Goal: Task Accomplishment & Management: Use online tool/utility

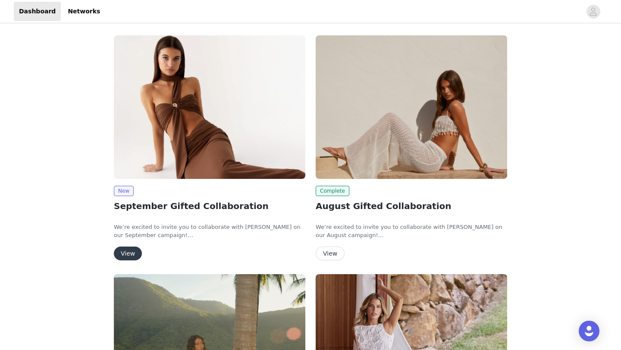
click at [137, 251] on button "View" at bounding box center [128, 253] width 28 height 14
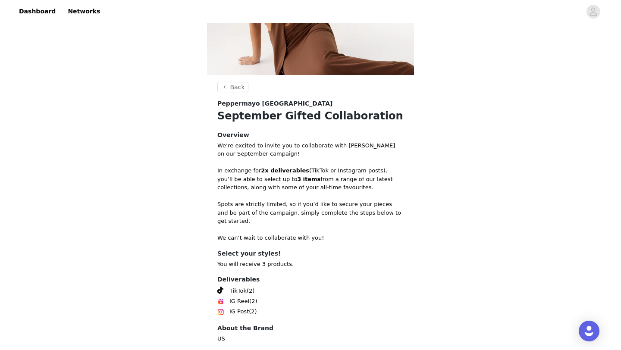
scroll to position [154, 0]
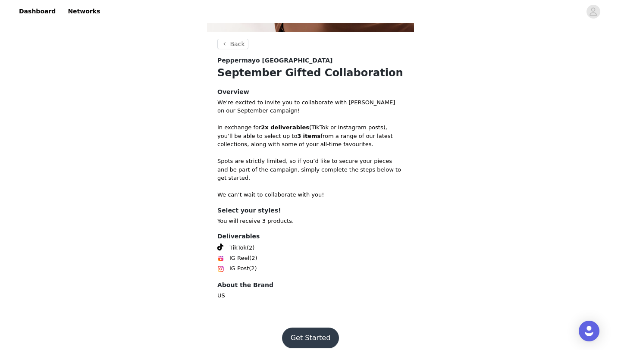
click at [294, 333] on button "Get Started" at bounding box center [310, 337] width 57 height 21
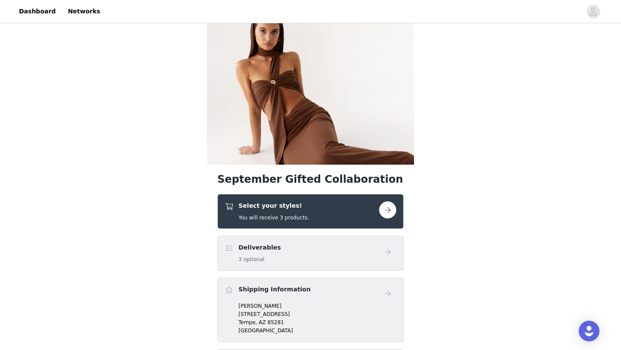
scroll to position [41, 0]
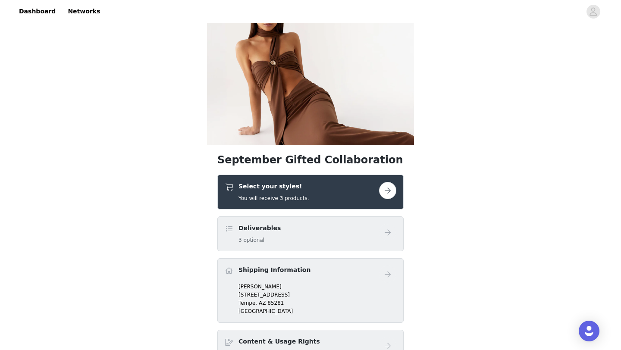
click at [389, 188] on button "button" at bounding box center [387, 190] width 17 height 17
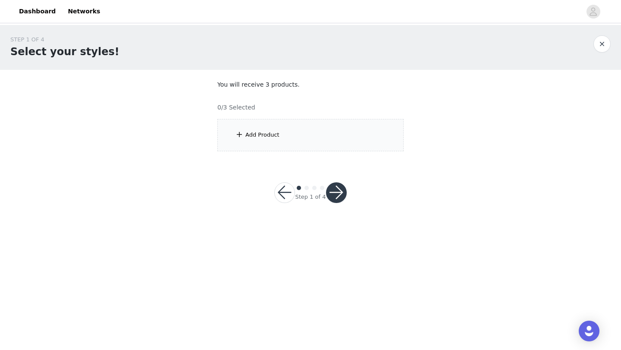
click at [299, 126] on div "Add Product" at bounding box center [310, 135] width 186 height 32
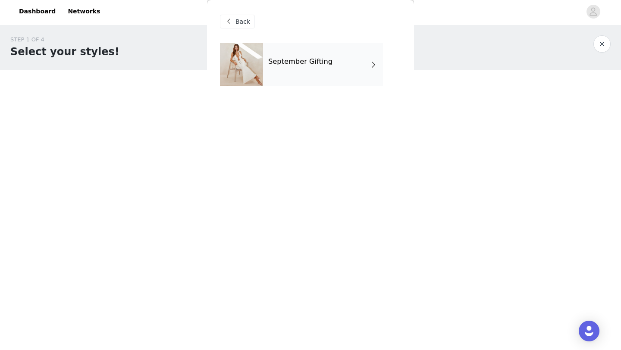
click at [268, 59] on h4 "September Gifting" at bounding box center [300, 62] width 64 height 8
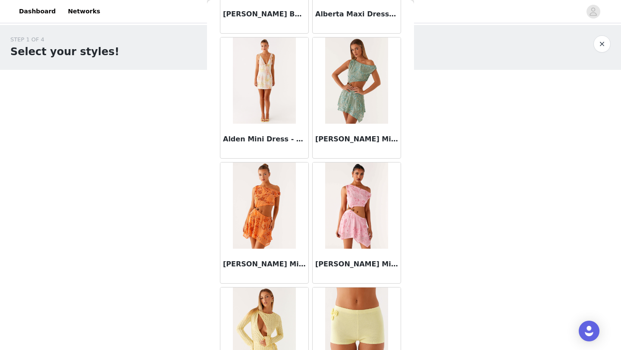
scroll to position [969, 0]
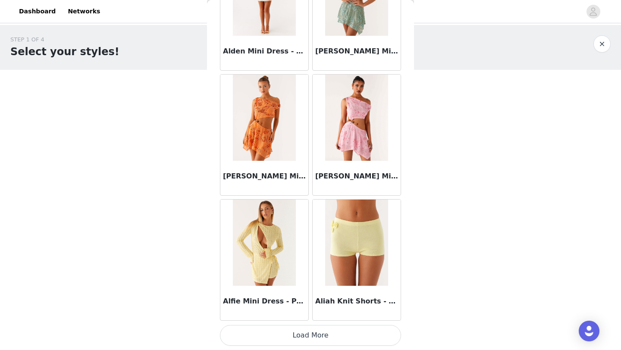
click at [281, 342] on button "Load More" at bounding box center [310, 335] width 181 height 21
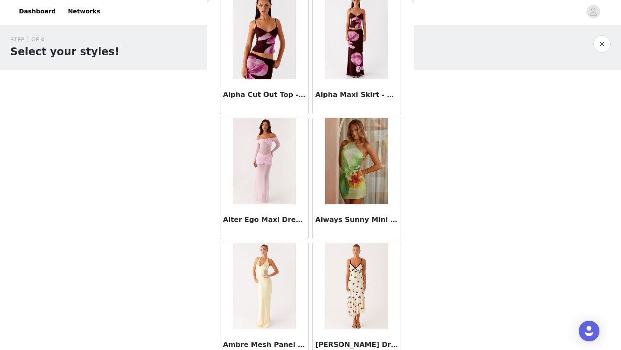
scroll to position [2218, 0]
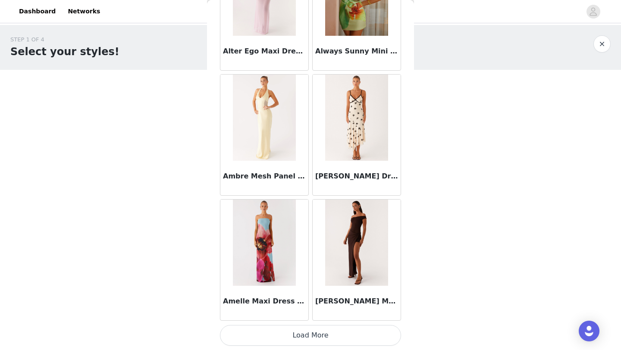
click at [269, 337] on button "Load More" at bounding box center [310, 335] width 181 height 21
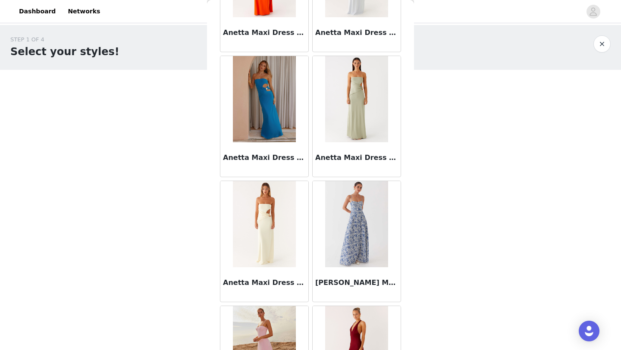
scroll to position [3468, 0]
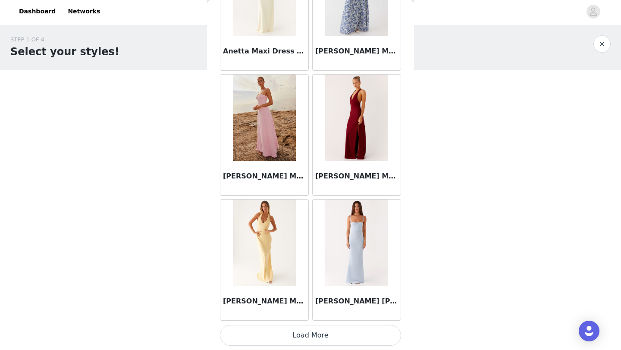
click at [280, 332] on button "Load More" at bounding box center [310, 335] width 181 height 21
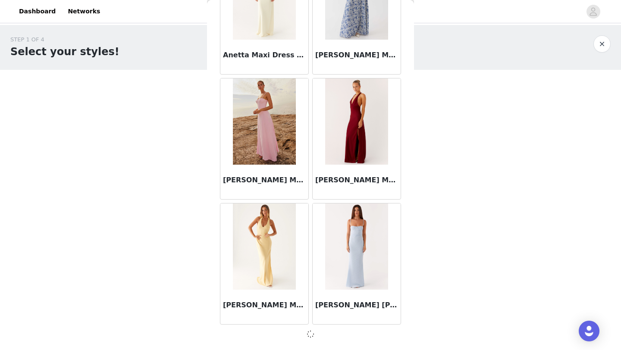
scroll to position [3464, 0]
